Goal: Information Seeking & Learning: Learn about a topic

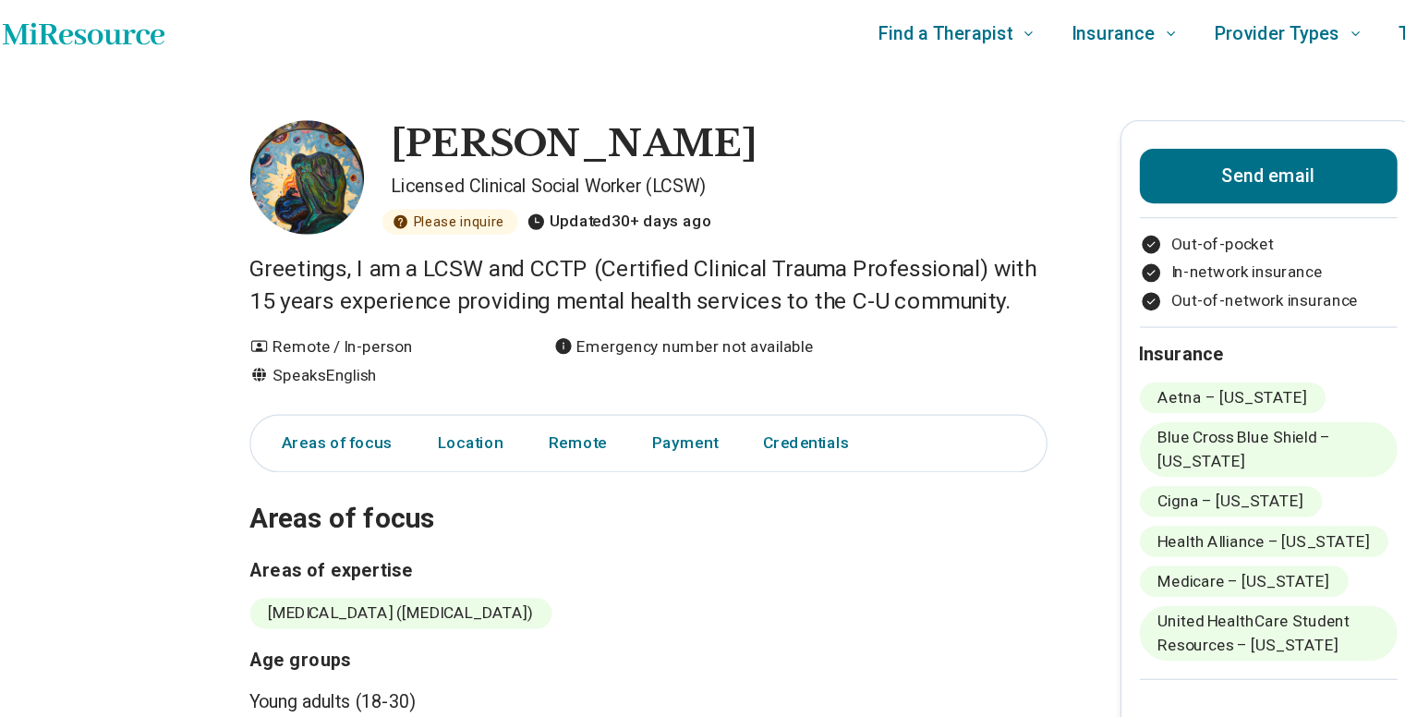
click at [455, 225] on p "Greetings, I am a LCSW and CCTP (Certified Clinical Trauma Professional) with 1…" at bounding box center [553, 240] width 647 height 52
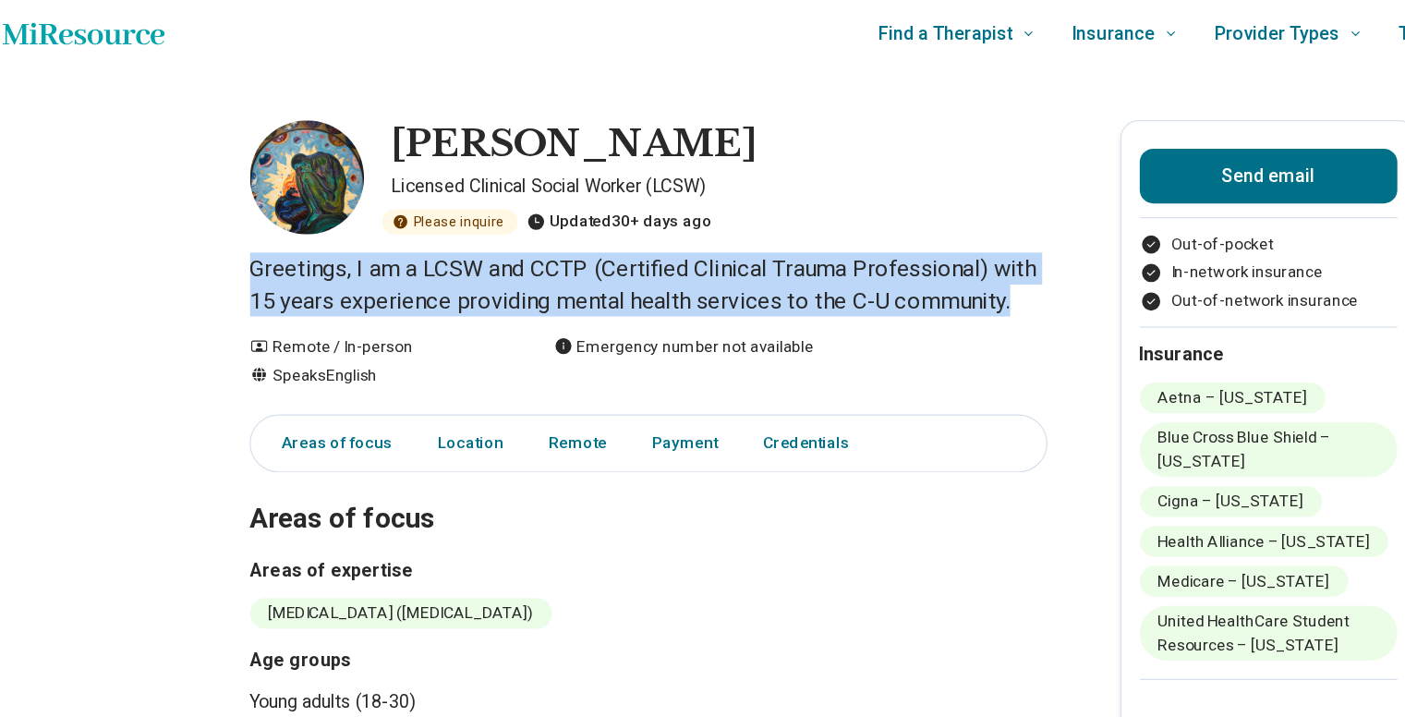
drag, startPoint x: 455, startPoint y: 225, endPoint x: 479, endPoint y: 255, distance: 37.5
click at [479, 255] on p "Greetings, I am a LCSW and CCTP (Certified Clinical Trauma Professional) with 1…" at bounding box center [553, 240] width 647 height 52
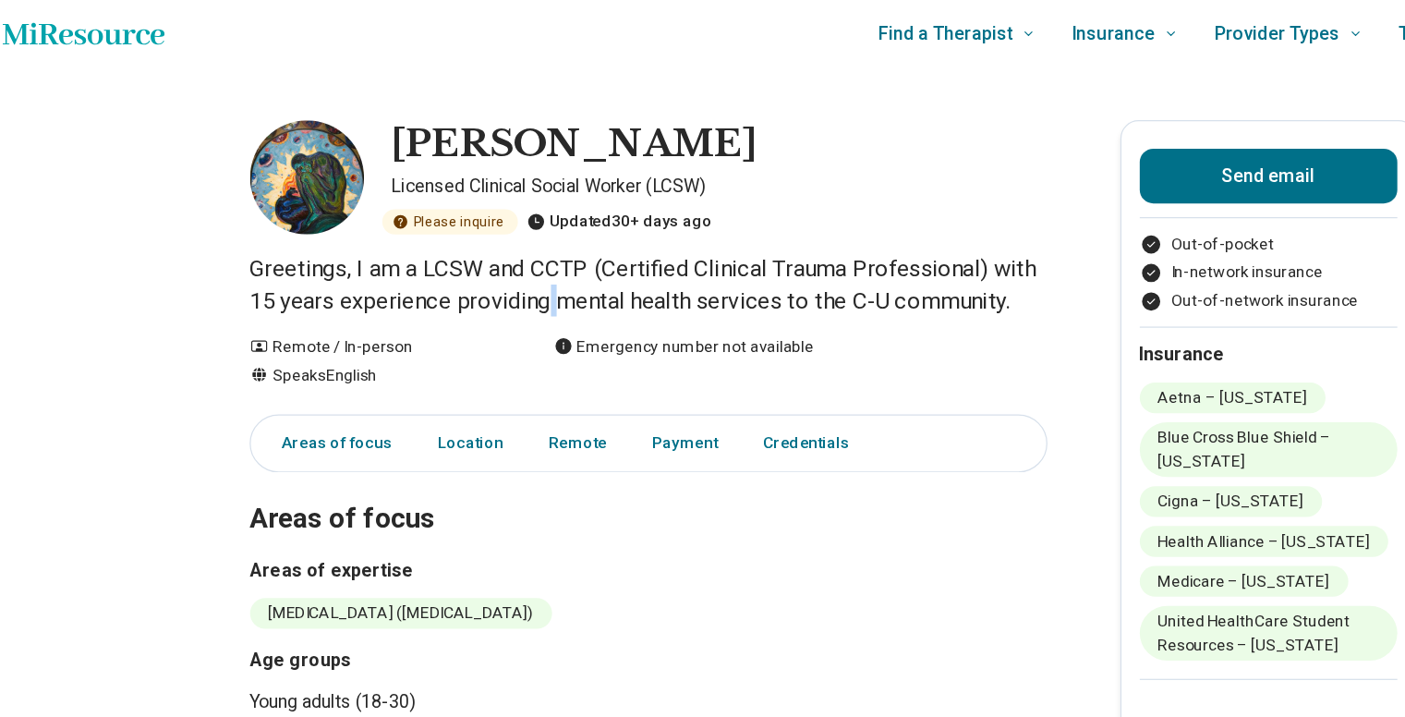
click at [479, 255] on p "Greetings, I am a LCSW and CCTP (Certified Clinical Trauma Professional) with 1…" at bounding box center [553, 240] width 647 height 52
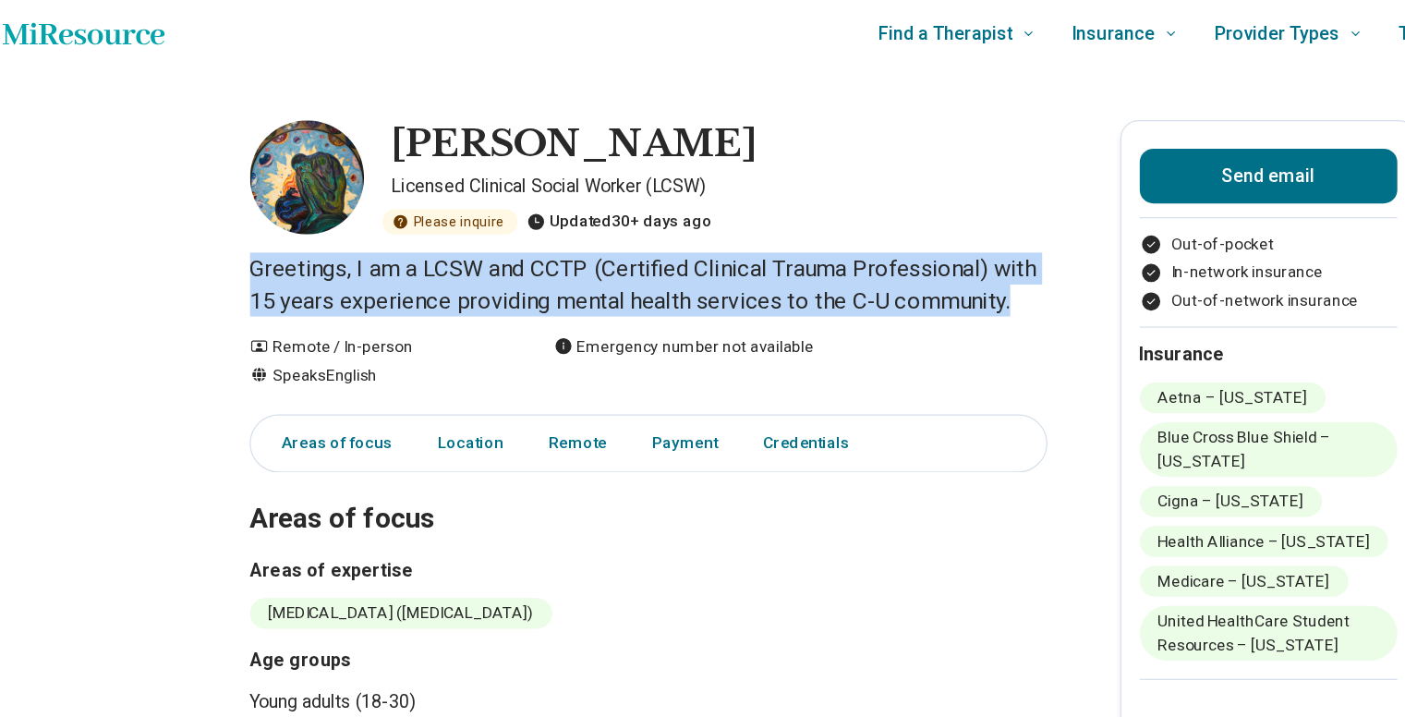
click at [479, 255] on p "Greetings, I am a LCSW and CCTP (Certified Clinical Trauma Professional) with 1…" at bounding box center [553, 240] width 647 height 52
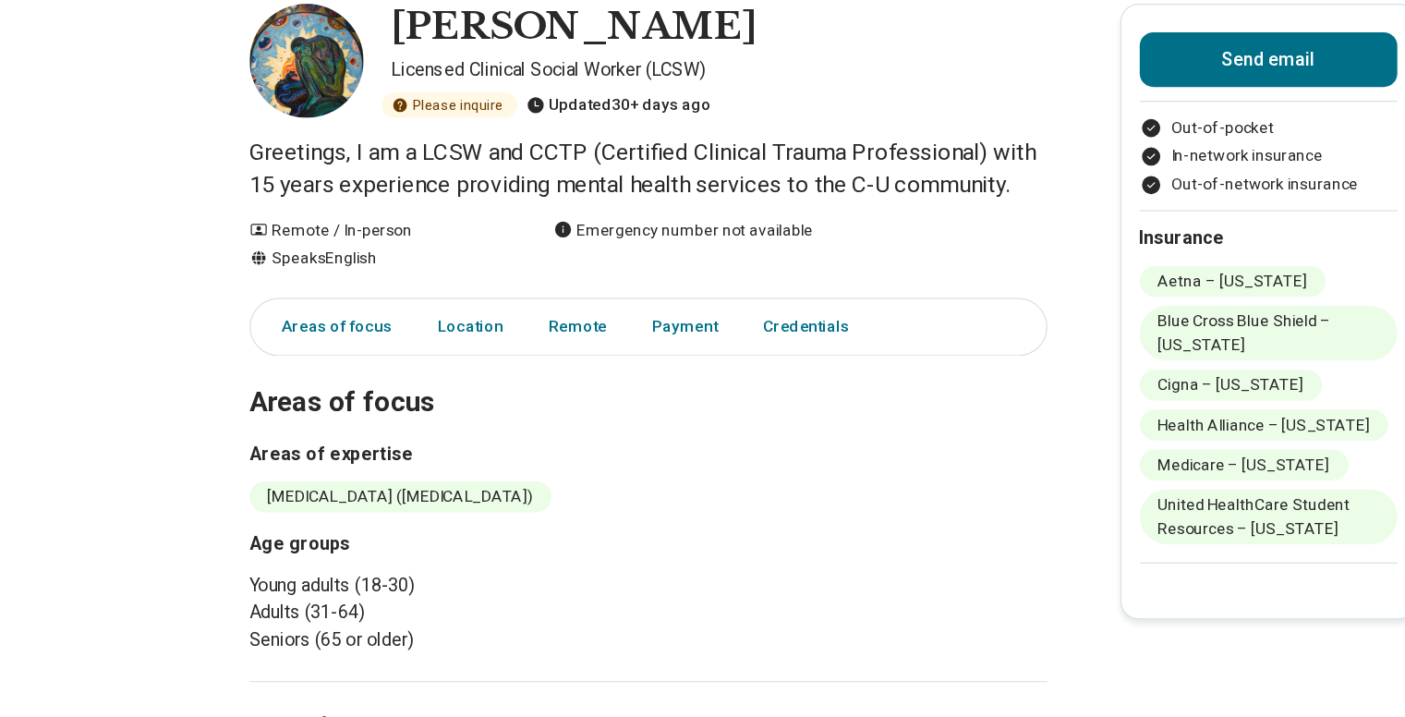
click at [483, 429] on h2 "Areas of focus" at bounding box center [553, 408] width 647 height 76
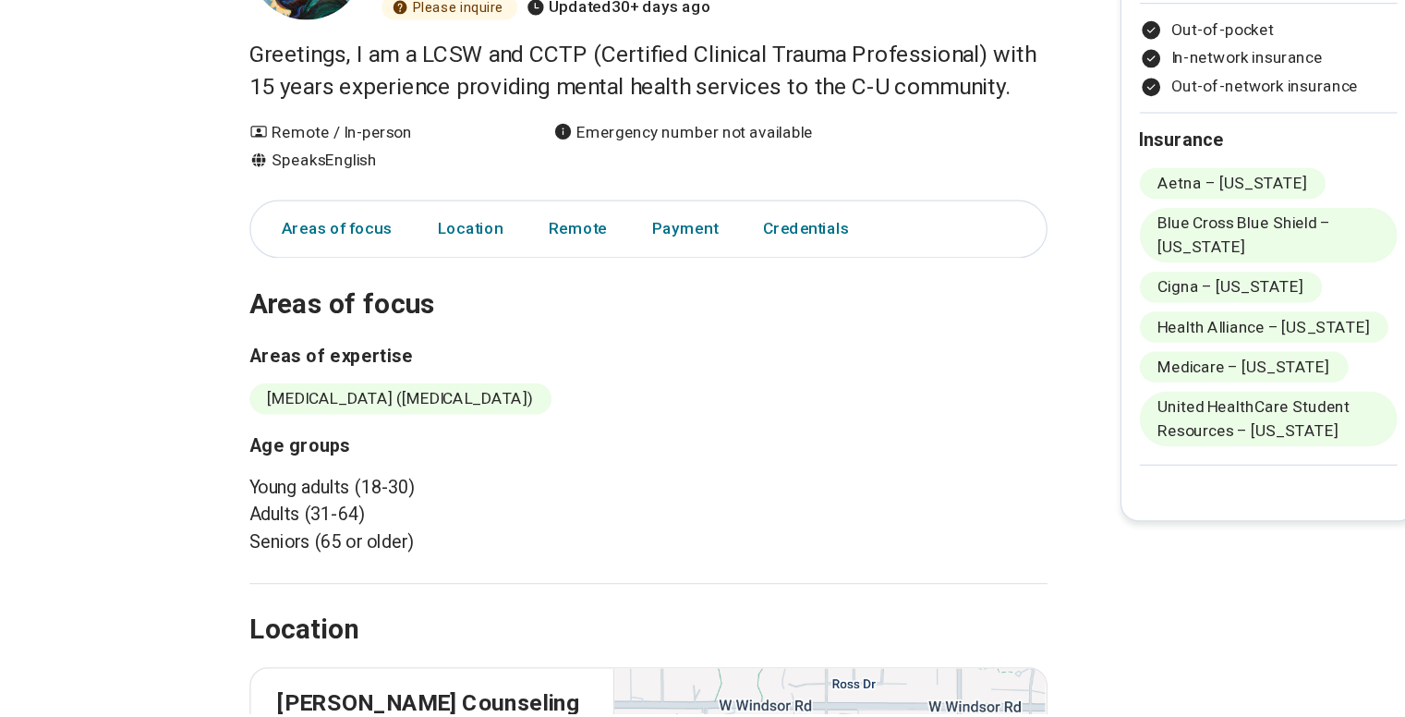
scroll to position [55, 0]
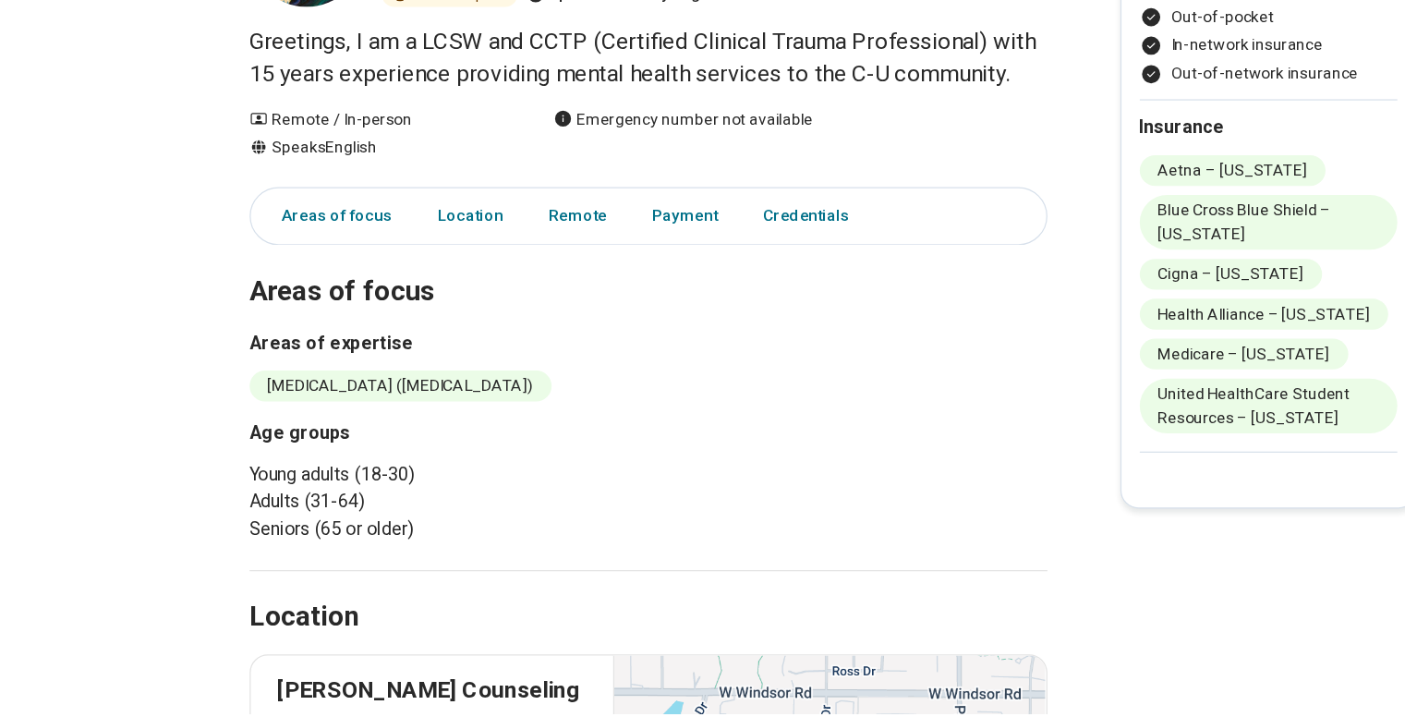
click at [359, 450] on li "[MEDICAL_DATA] ([MEDICAL_DATA])" at bounding box center [352, 451] width 245 height 25
drag, startPoint x: 360, startPoint y: 450, endPoint x: 414, endPoint y: 467, distance: 56.1
click at [414, 467] on section "Areas of focus Areas of expertise [MEDICAL_DATA] ([MEDICAL_DATA]) Age groups Yo…" at bounding box center [553, 457] width 647 height 285
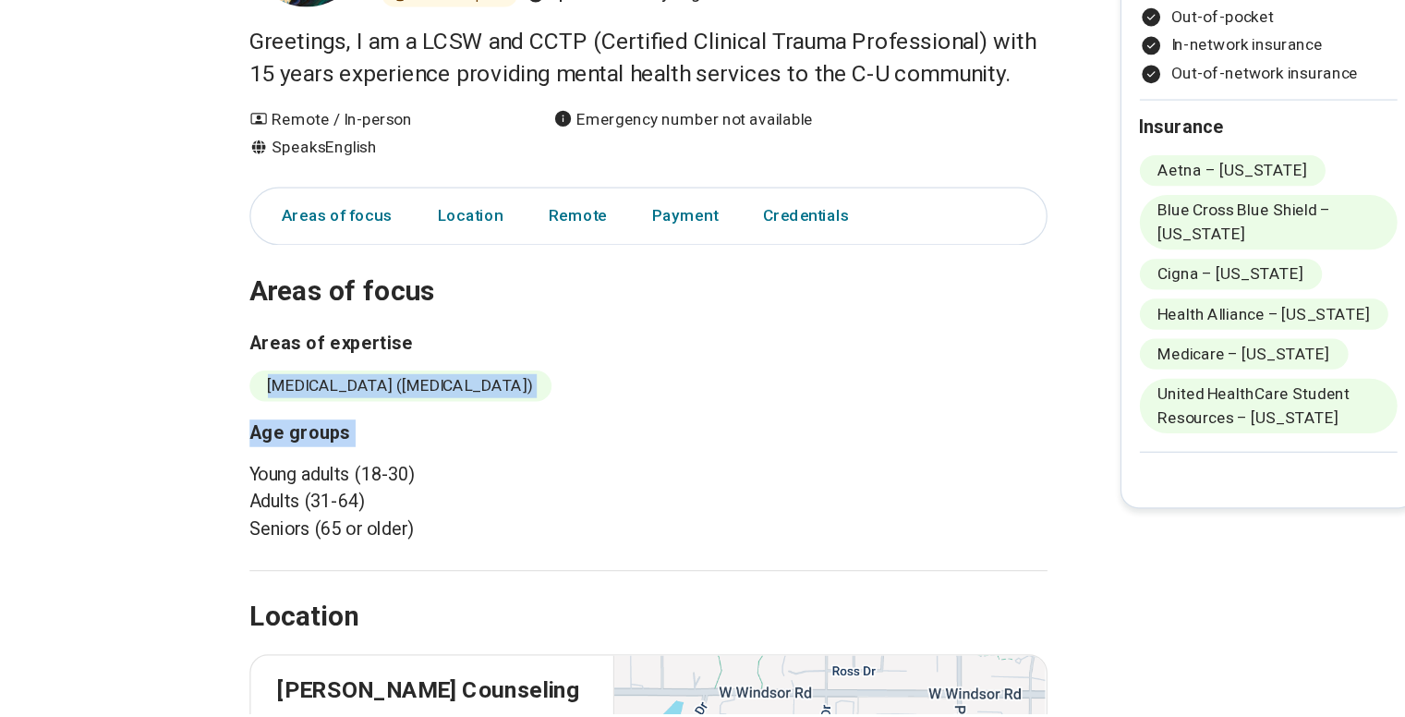
click at [414, 467] on section "Areas of focus Areas of expertise [MEDICAL_DATA] ([MEDICAL_DATA]) Age groups Yo…" at bounding box center [553, 457] width 647 height 285
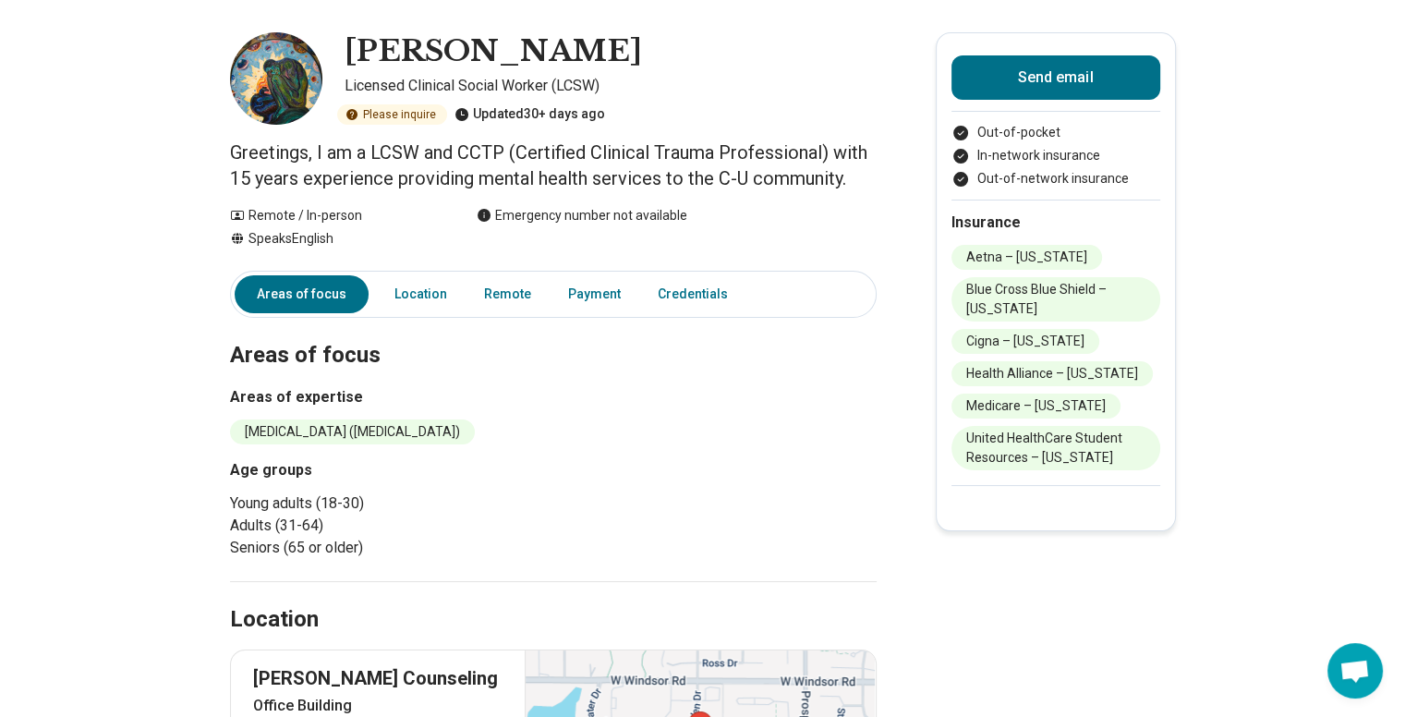
scroll to position [0, 0]
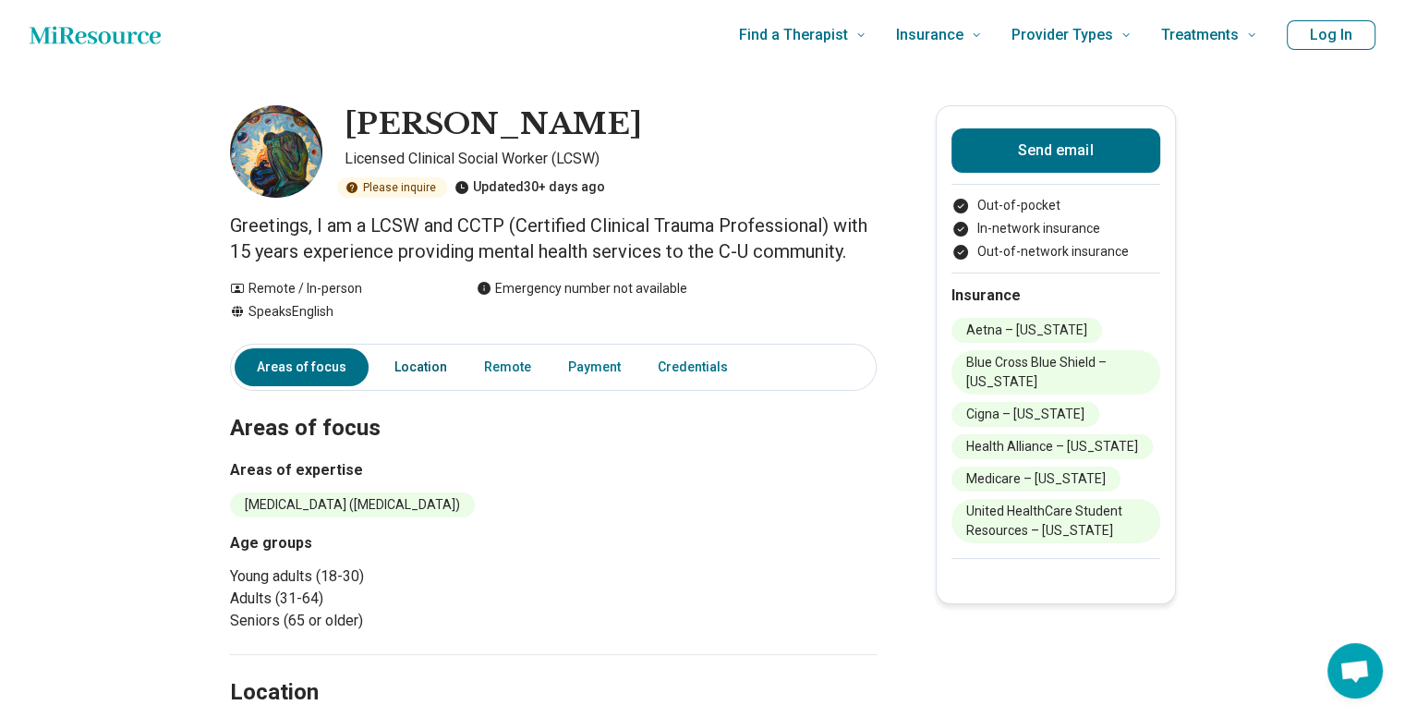
click at [439, 367] on link "Location" at bounding box center [420, 367] width 75 height 38
